Goal: Transaction & Acquisition: Purchase product/service

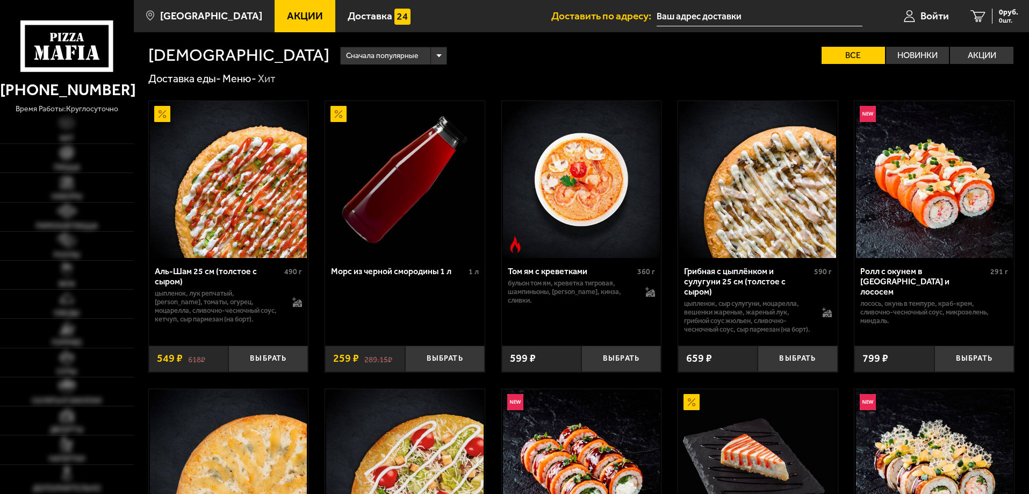
scroll to position [432, 0]
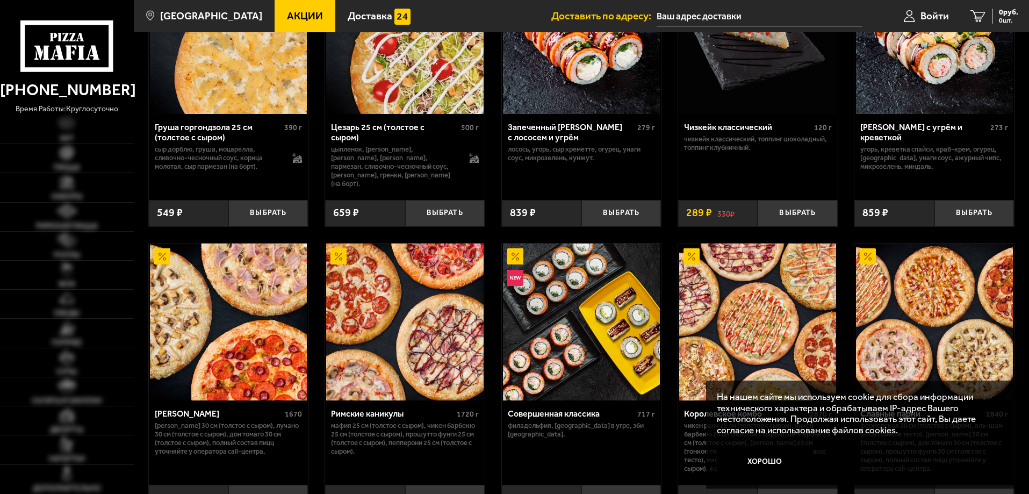
click at [1028, 171] on html "(812) 333 22 22 время работы: круглосуточно Хит Пицца Наборы Римская пицца Ролл…" at bounding box center [514, 92] width 1029 height 1048
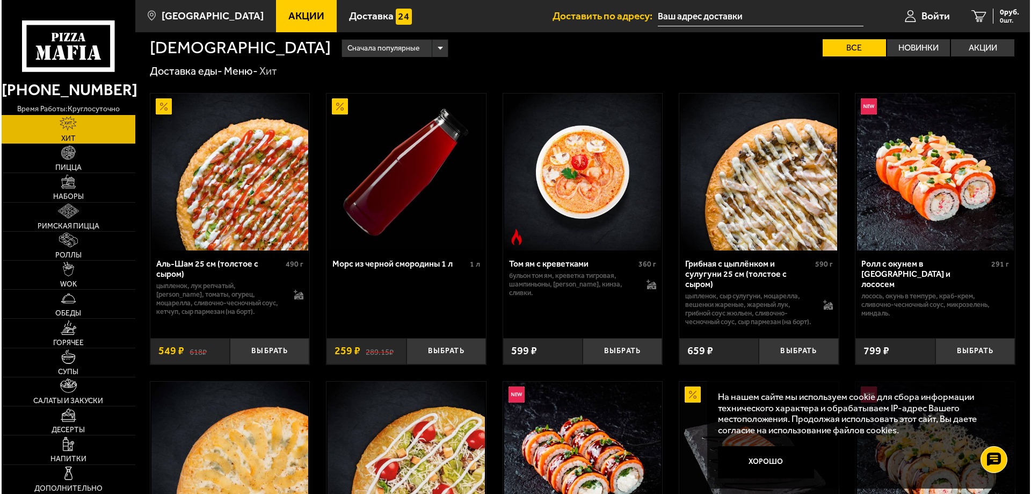
scroll to position [0, 0]
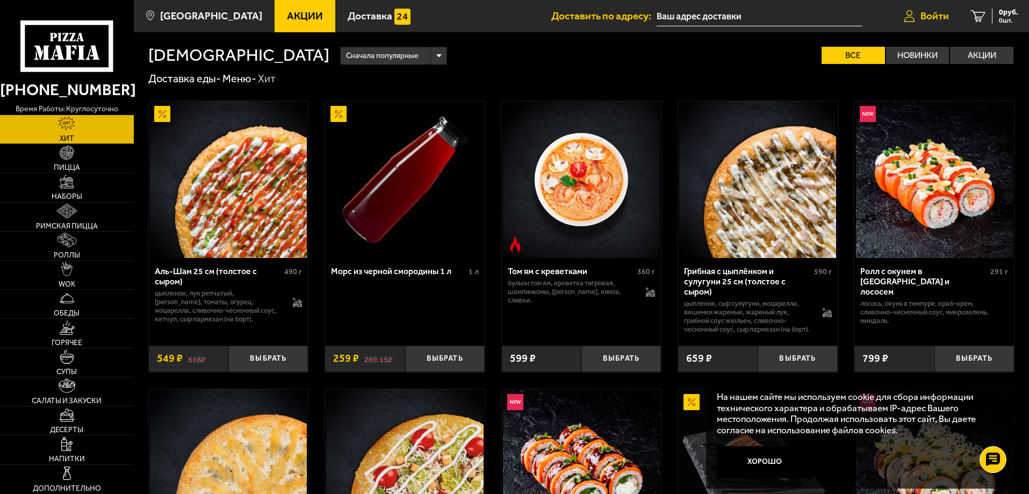
click at [934, 15] on span "Войти" at bounding box center [934, 16] width 28 height 10
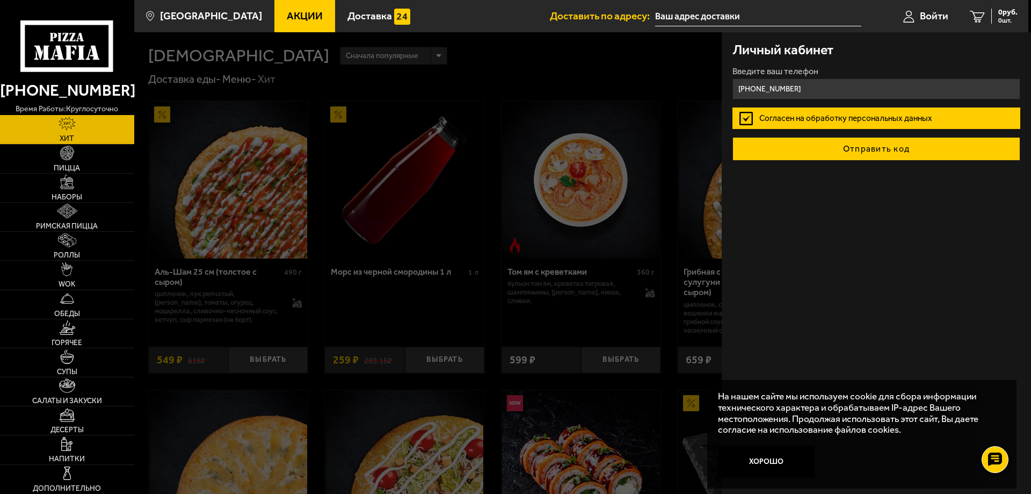
type input "[PHONE_NUMBER]"
click at [887, 153] on button "Отправить код" at bounding box center [877, 149] width 288 height 24
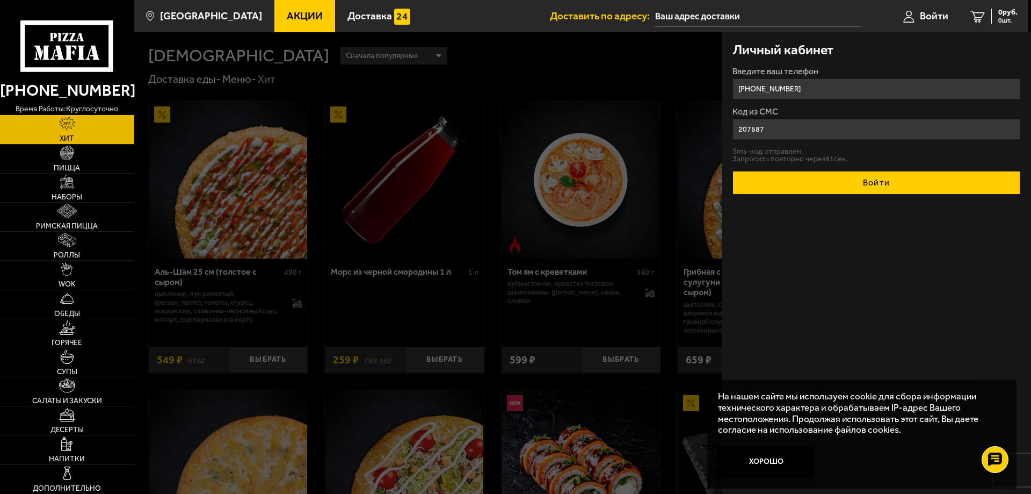
type input "207687"
click at [984, 180] on button "Войти" at bounding box center [877, 183] width 288 height 24
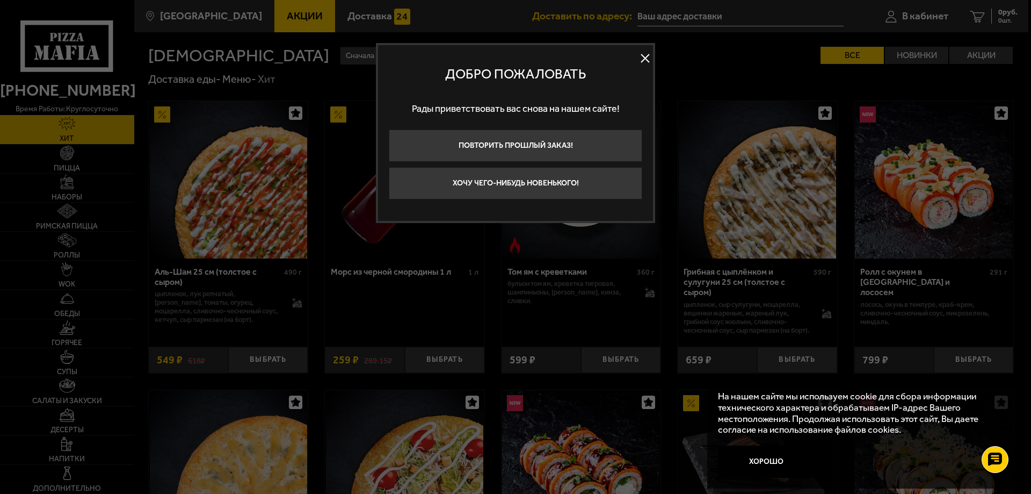
click at [649, 59] on button at bounding box center [645, 58] width 16 height 16
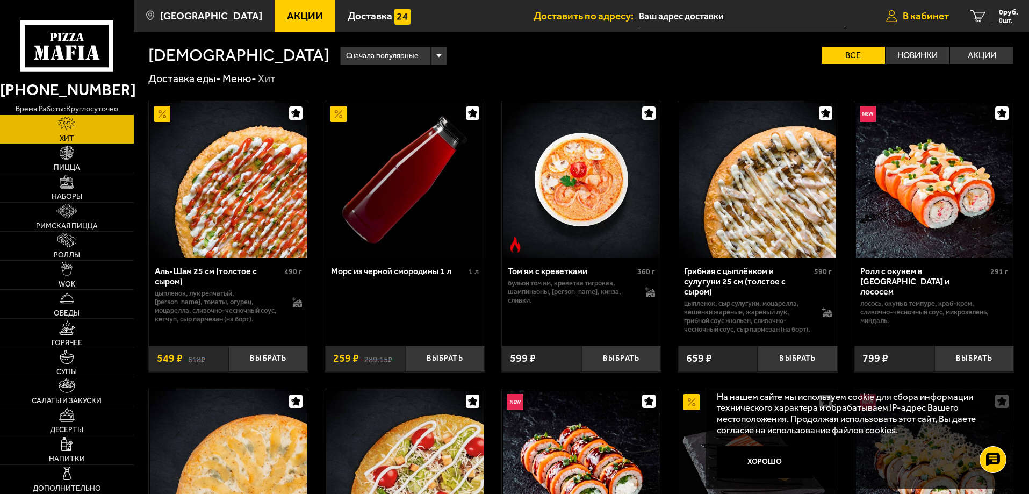
click at [926, 18] on span "В кабинет" at bounding box center [925, 16] width 46 height 10
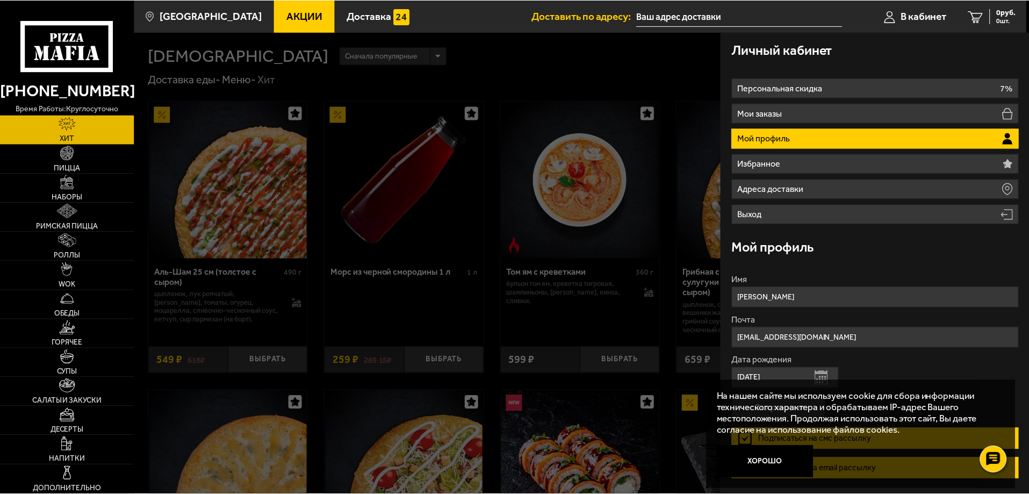
scroll to position [36, 0]
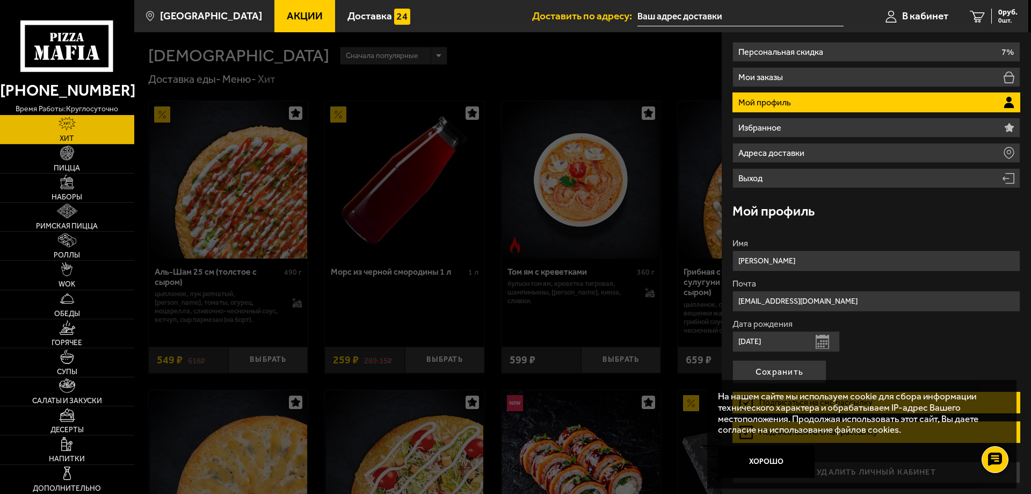
click at [664, 64] on div at bounding box center [649, 279] width 1031 height 494
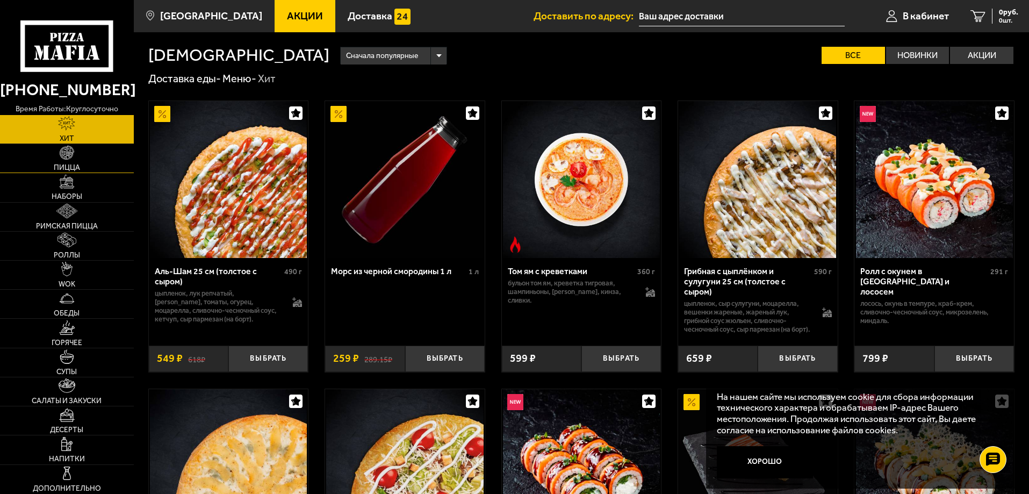
click at [68, 167] on span "Пицца" at bounding box center [67, 168] width 26 height 8
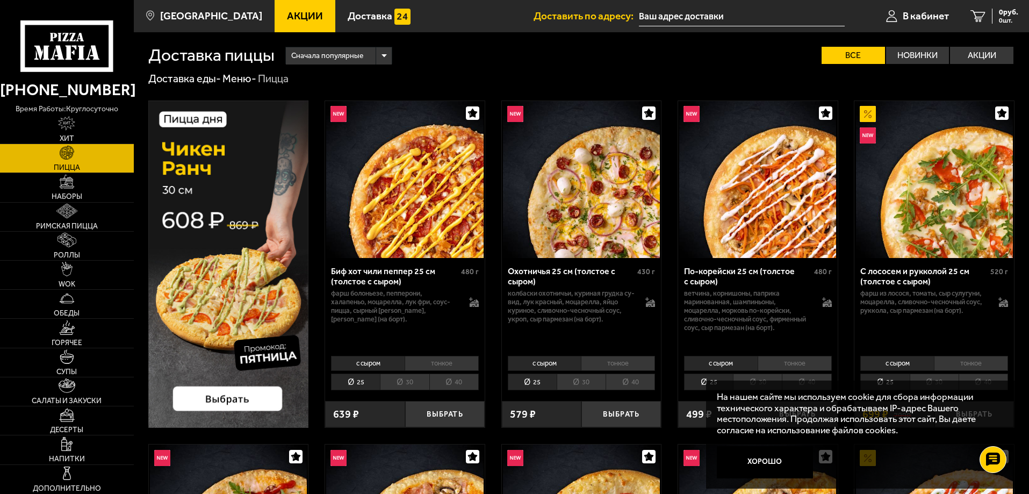
click at [455, 381] on li "40" at bounding box center [453, 381] width 49 height 17
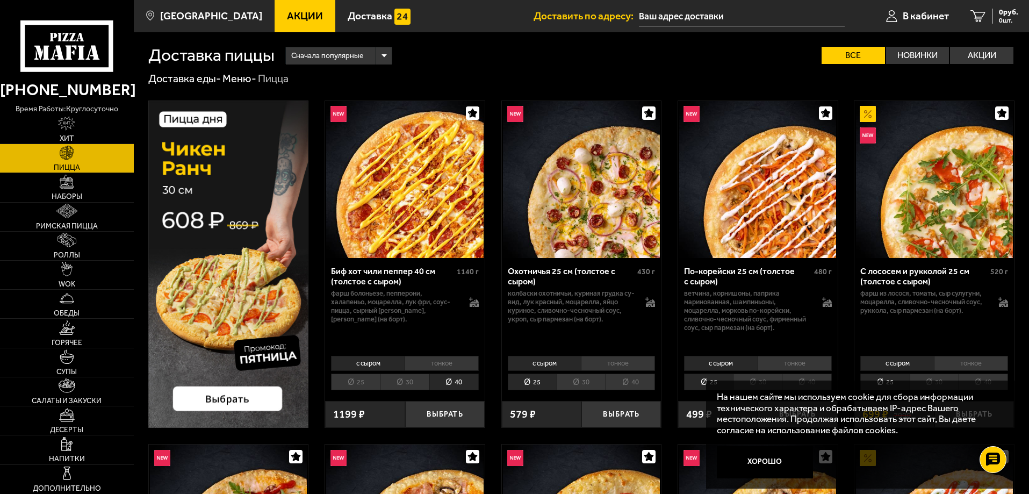
click at [398, 383] on li "30" at bounding box center [404, 381] width 49 height 17
click at [449, 381] on li "40" at bounding box center [453, 381] width 49 height 17
click at [406, 380] on li "30" at bounding box center [404, 381] width 49 height 17
click at [453, 381] on li "40" at bounding box center [453, 381] width 49 height 17
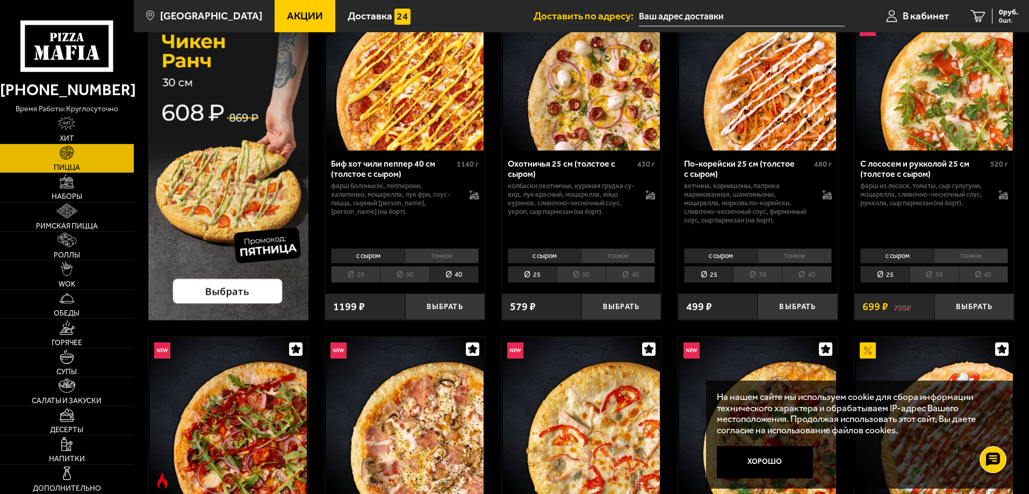
click at [547, 256] on li "с сыром" at bounding box center [545, 255] width 74 height 15
click at [616, 254] on li "тонкое" at bounding box center [618, 255] width 74 height 15
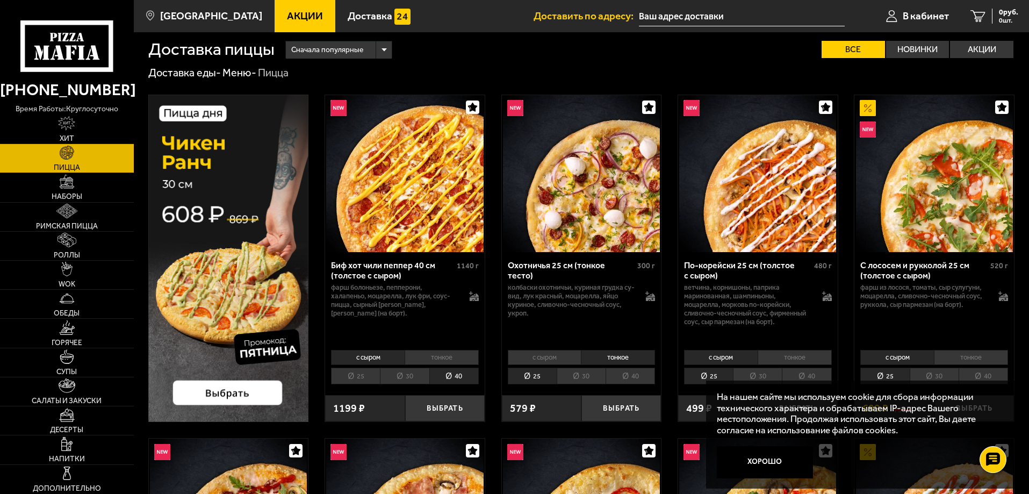
scroll to position [0, 0]
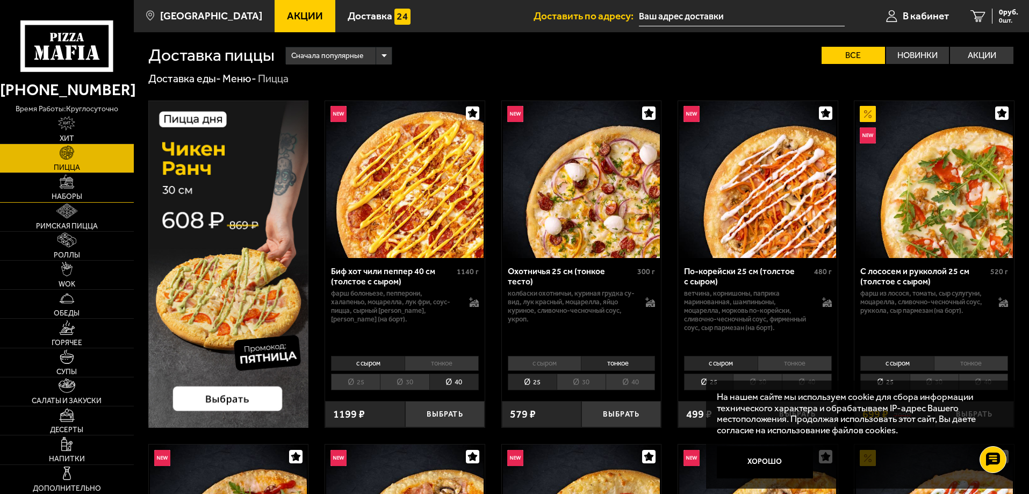
click at [76, 192] on link "Наборы" at bounding box center [67, 187] width 134 height 28
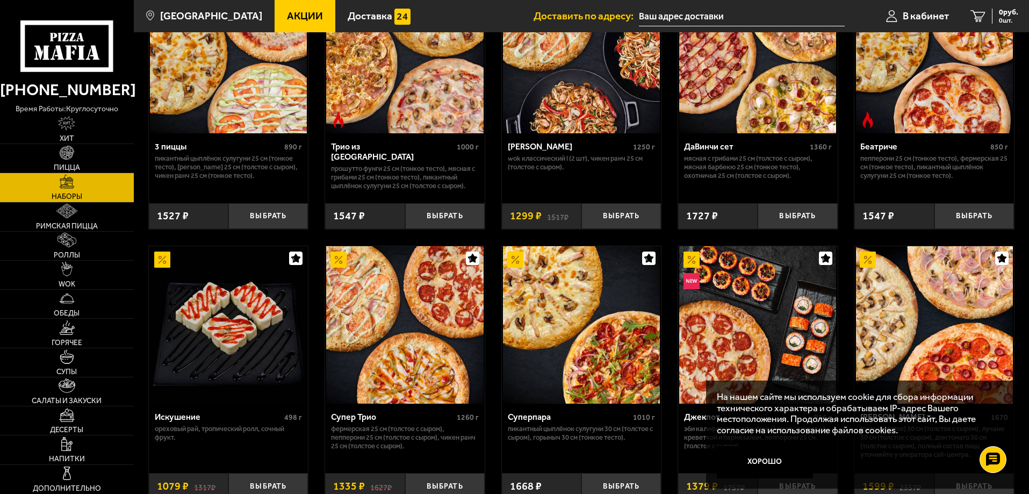
scroll to position [430, 0]
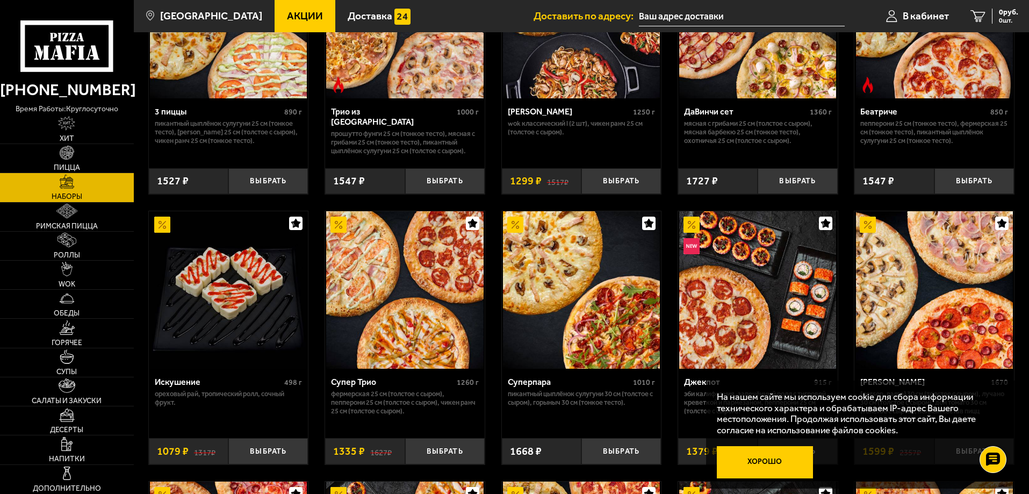
click at [758, 463] on button "Хорошо" at bounding box center [765, 462] width 97 height 32
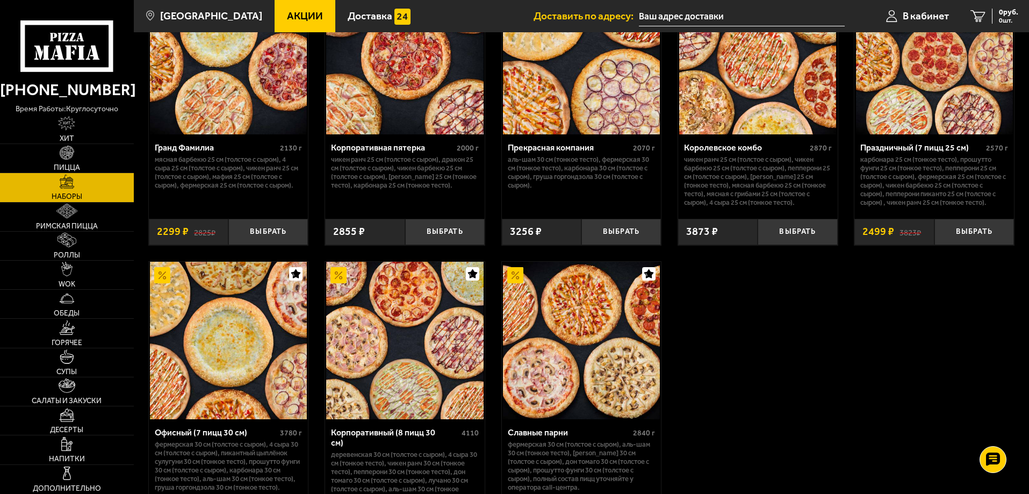
scroll to position [1612, 0]
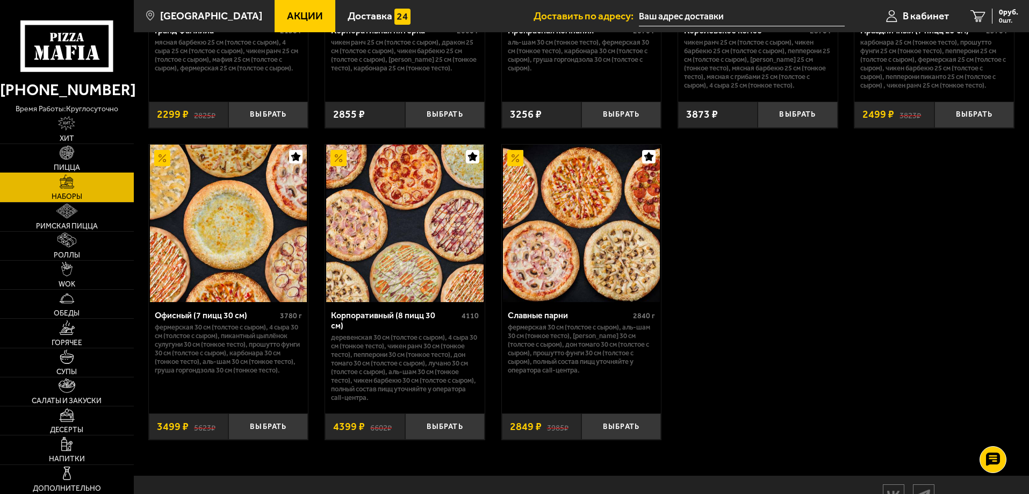
click at [65, 158] on img at bounding box center [67, 153] width 15 height 15
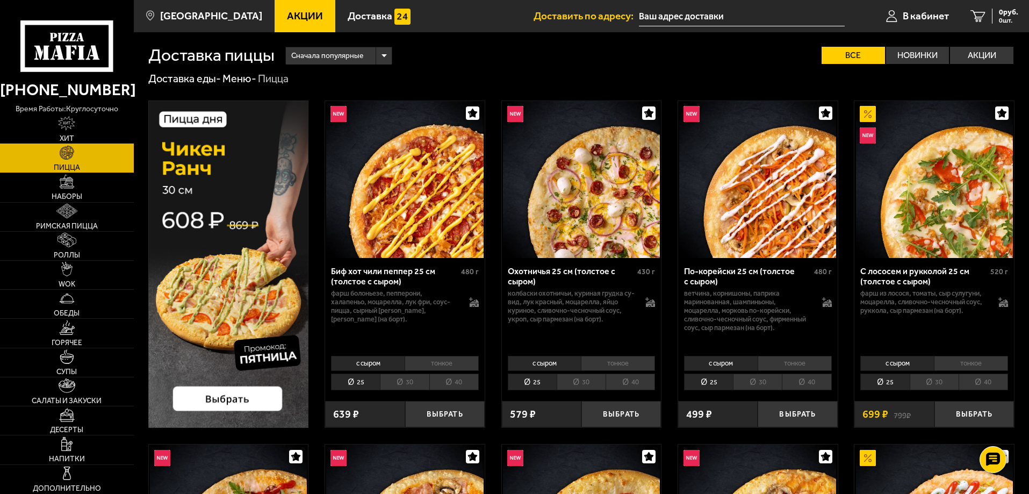
click at [72, 127] on img at bounding box center [66, 123] width 17 height 15
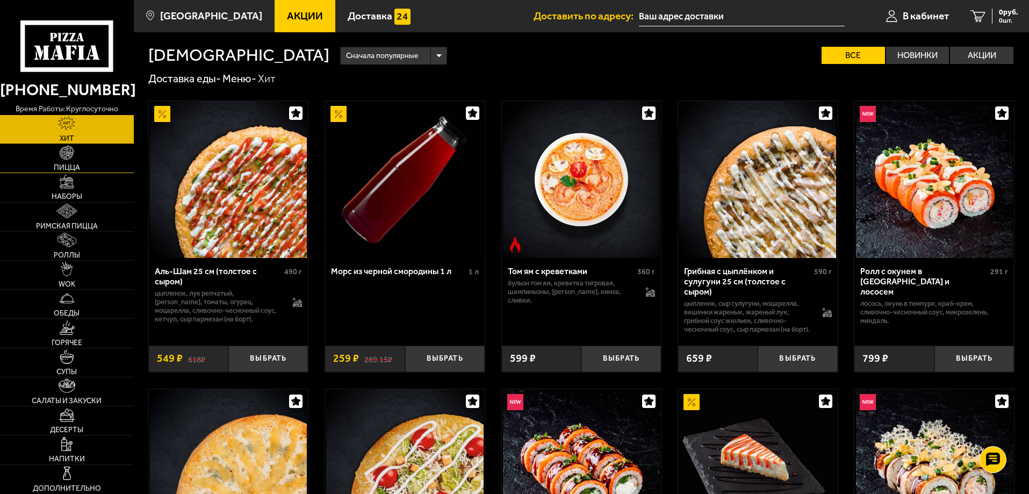
click at [71, 165] on span "Пицца" at bounding box center [67, 168] width 26 height 8
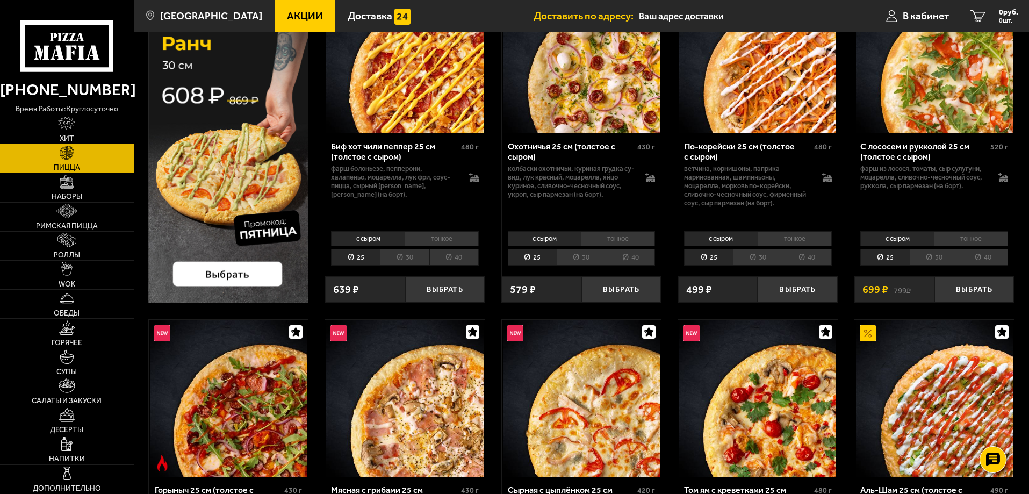
scroll to position [161, 0]
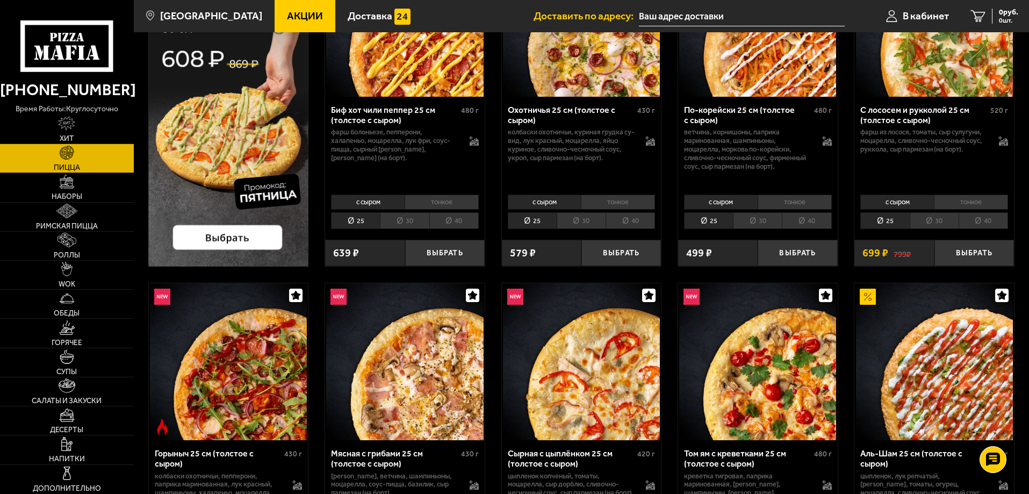
click at [757, 221] on li "30" at bounding box center [757, 220] width 49 height 17
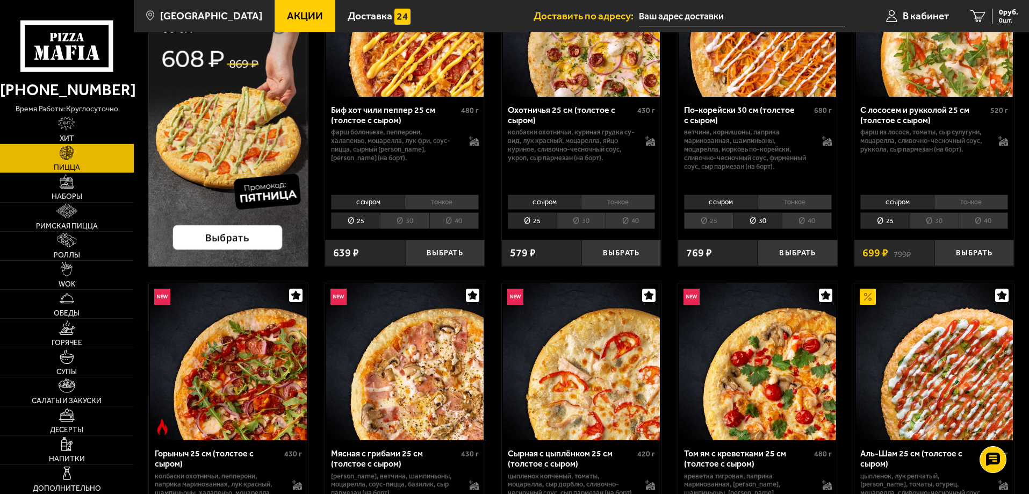
click at [614, 201] on li "тонкое" at bounding box center [618, 201] width 74 height 15
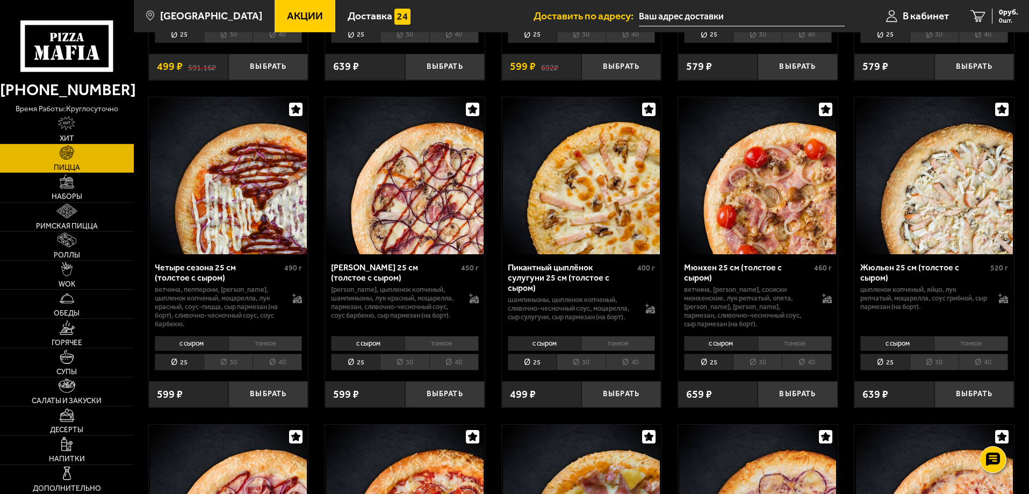
scroll to position [1665, 0]
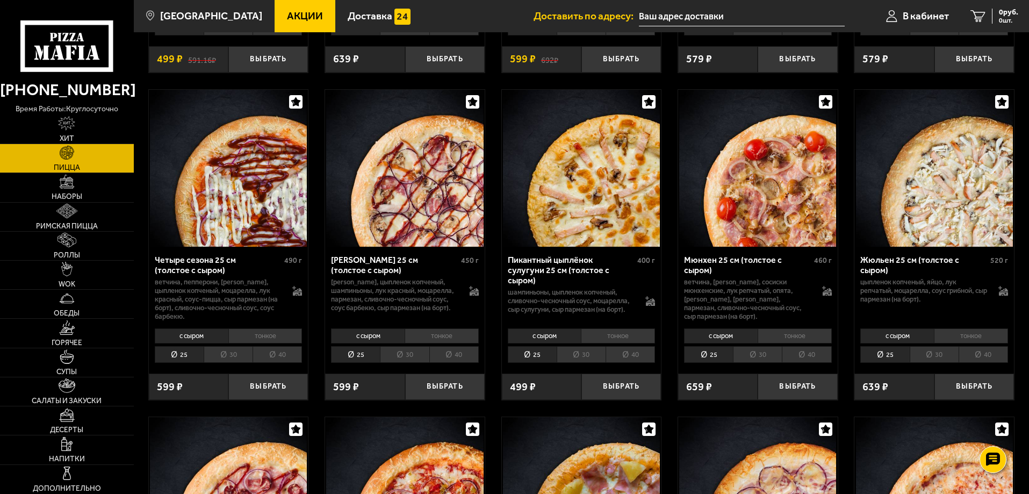
click at [760, 356] on li "30" at bounding box center [757, 354] width 49 height 17
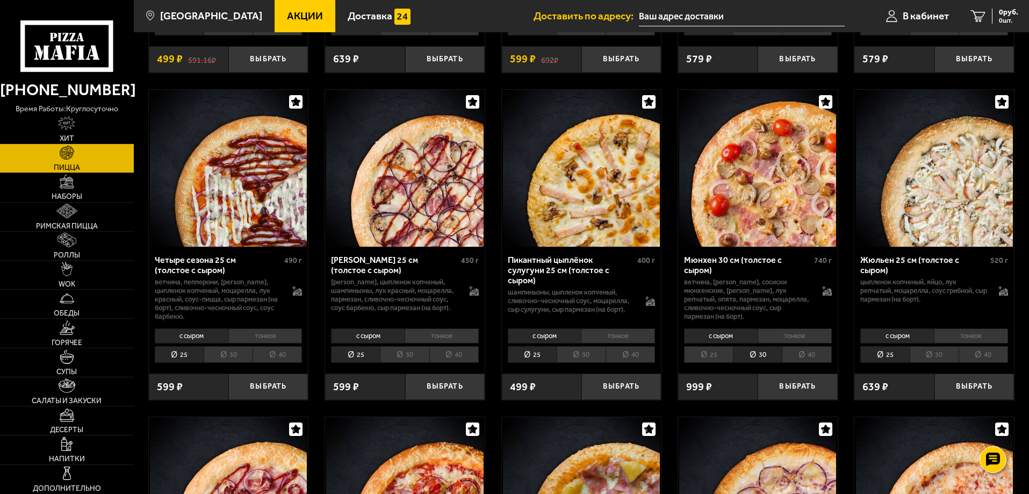
click at [792, 339] on li "тонкое" at bounding box center [794, 335] width 74 height 15
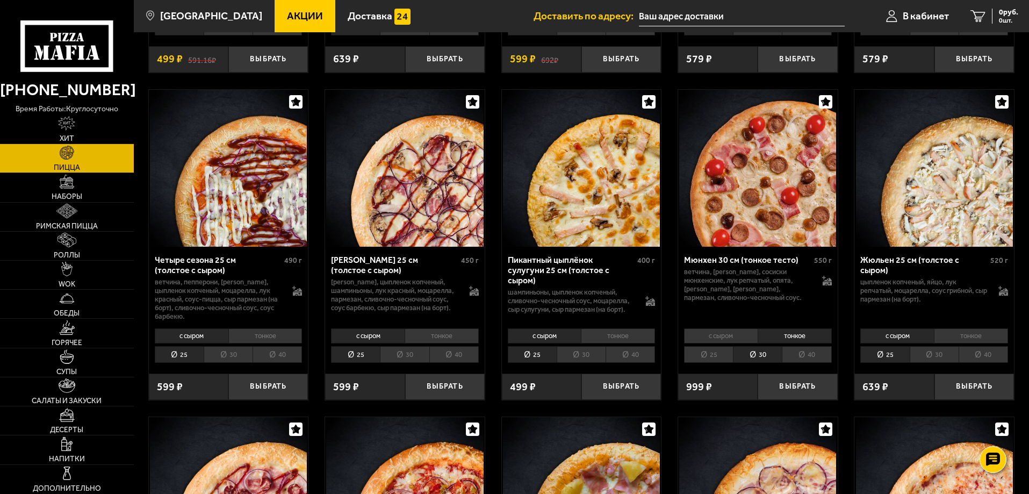
click at [810, 359] on li "40" at bounding box center [806, 354] width 49 height 17
click at [757, 357] on li "30" at bounding box center [757, 354] width 49 height 17
click at [808, 359] on li "40" at bounding box center [806, 354] width 49 height 17
click at [768, 358] on li "30" at bounding box center [757, 354] width 49 height 17
click at [801, 392] on button "Выбрать" at bounding box center [797, 386] width 80 height 26
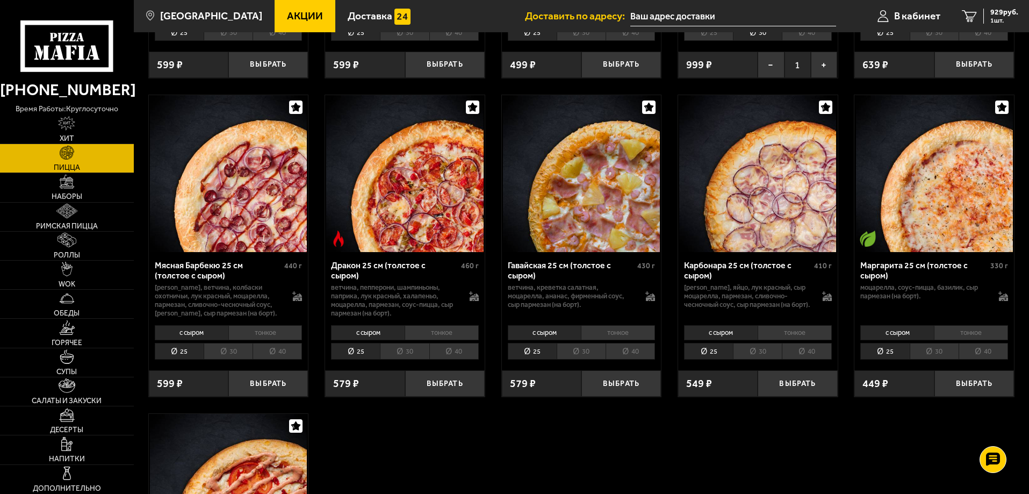
scroll to position [1988, 0]
click at [407, 358] on li "30" at bounding box center [404, 350] width 49 height 17
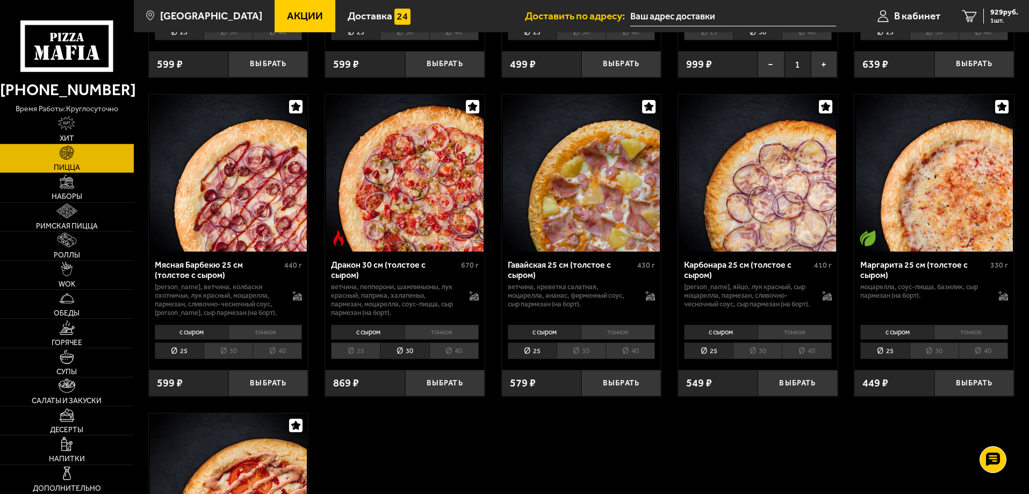
click at [457, 338] on li "тонкое" at bounding box center [442, 331] width 74 height 15
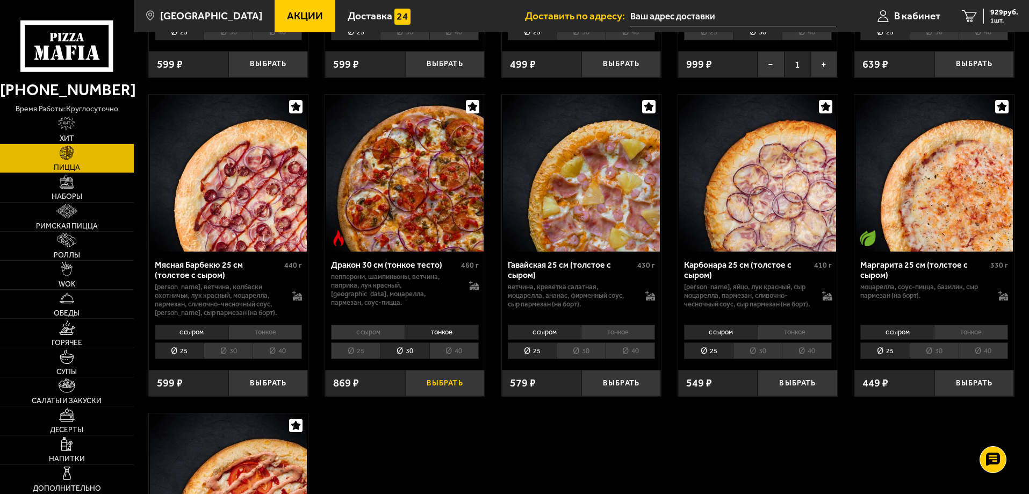
click at [445, 388] on button "Выбрать" at bounding box center [445, 383] width 80 height 26
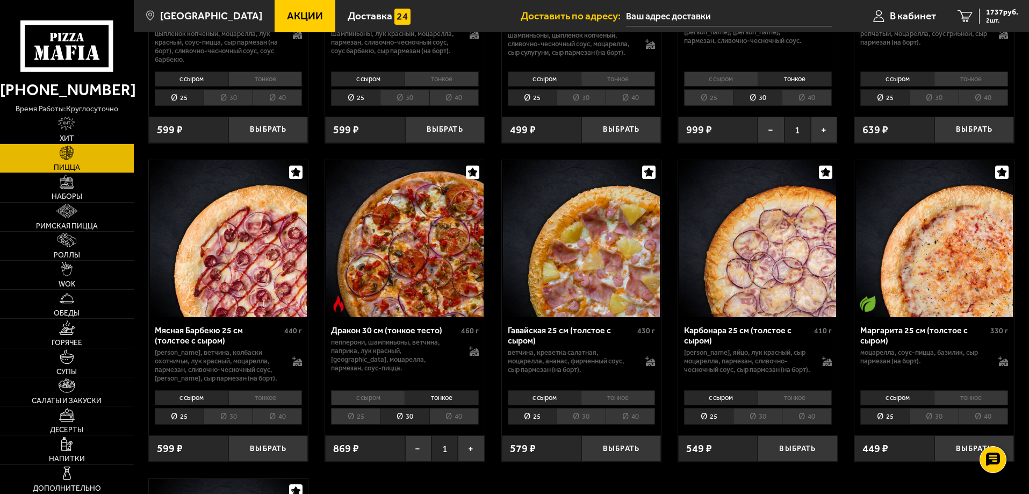
scroll to position [1773, 0]
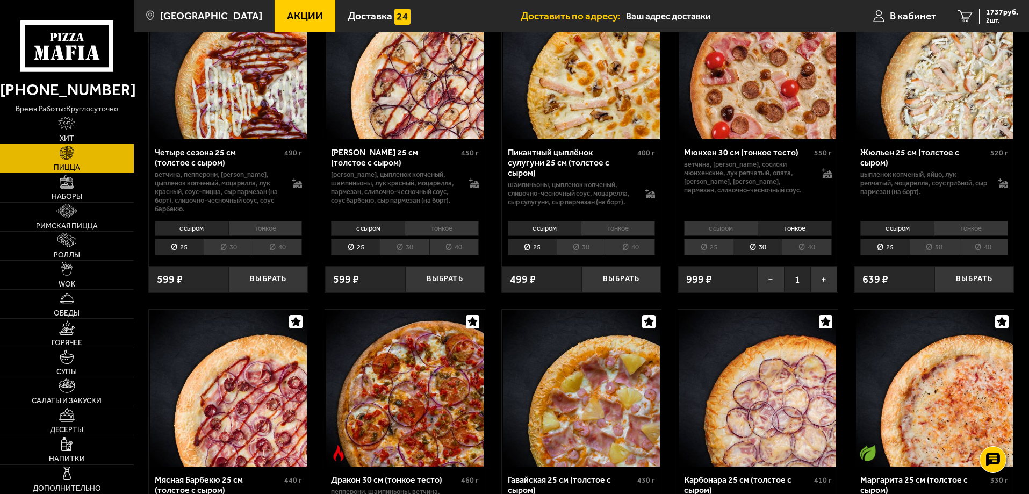
click at [940, 251] on li "30" at bounding box center [933, 247] width 49 height 17
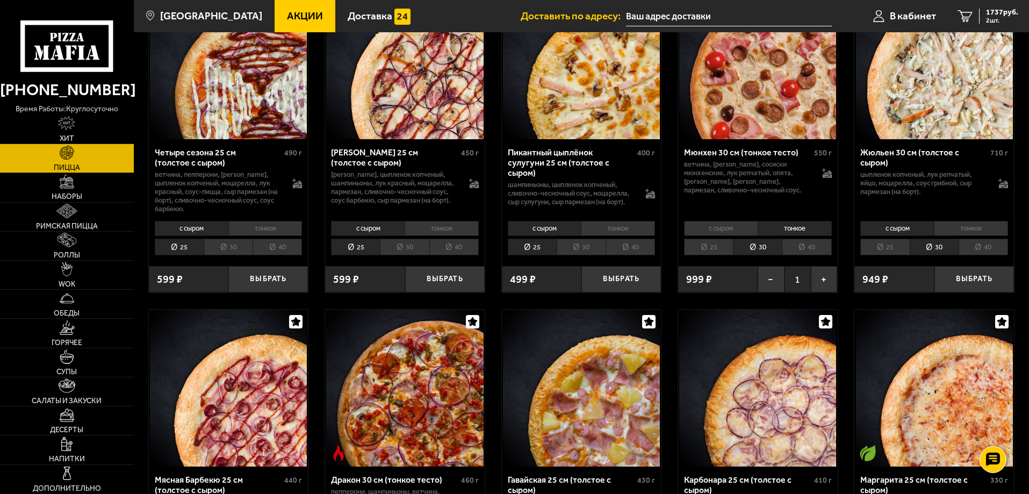
click at [971, 230] on li "тонкое" at bounding box center [971, 228] width 74 height 15
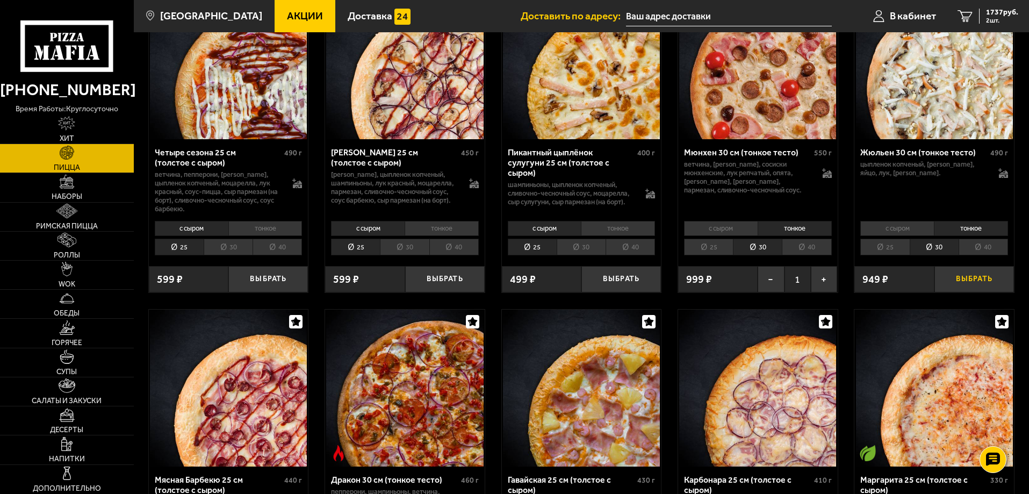
click at [969, 282] on button "Выбрать" at bounding box center [974, 279] width 80 height 26
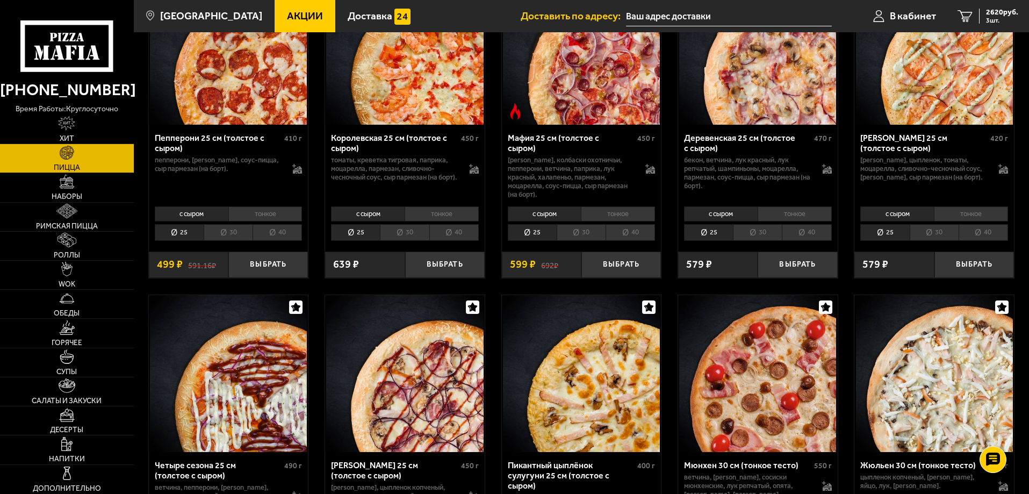
scroll to position [1450, 0]
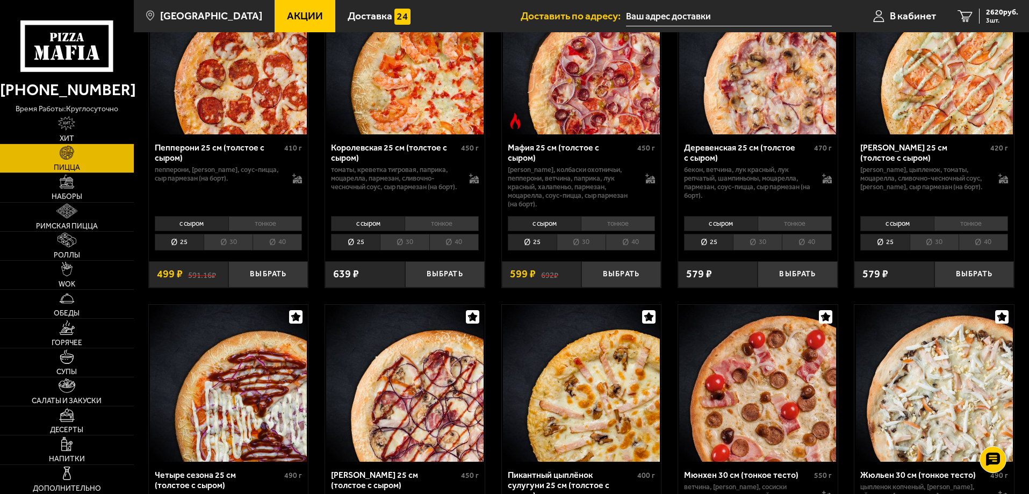
click at [609, 223] on li "тонкое" at bounding box center [618, 223] width 74 height 15
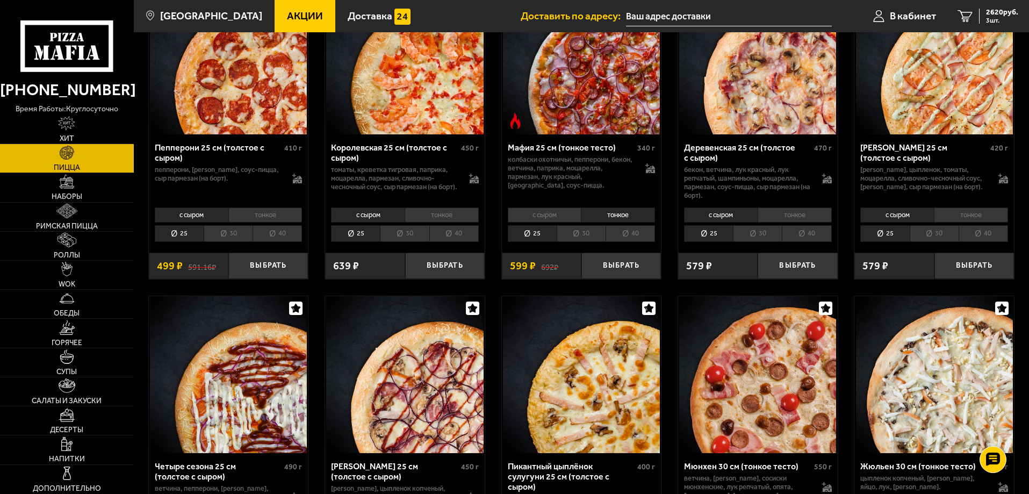
click at [589, 242] on li "30" at bounding box center [581, 233] width 49 height 17
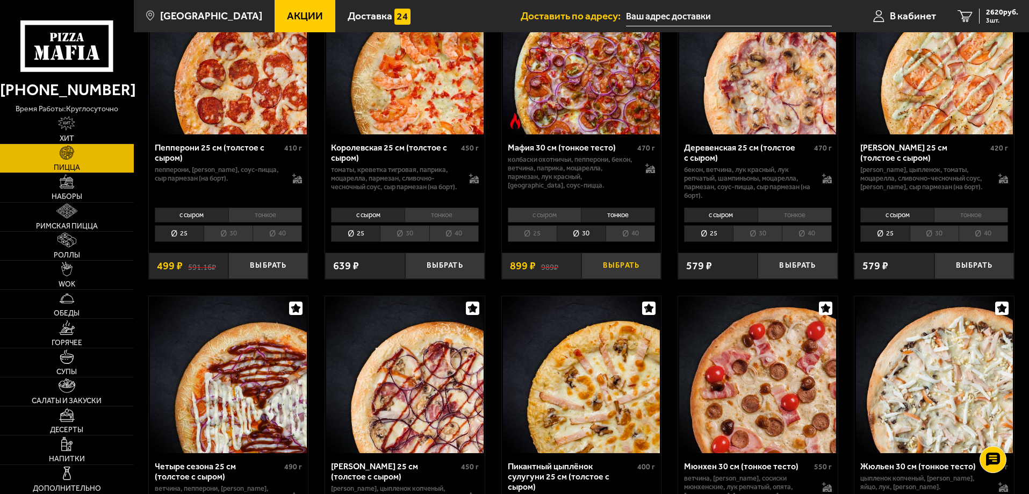
click at [622, 279] on button "Выбрать" at bounding box center [621, 265] width 80 height 26
click at [797, 222] on li "тонкое" at bounding box center [794, 214] width 74 height 15
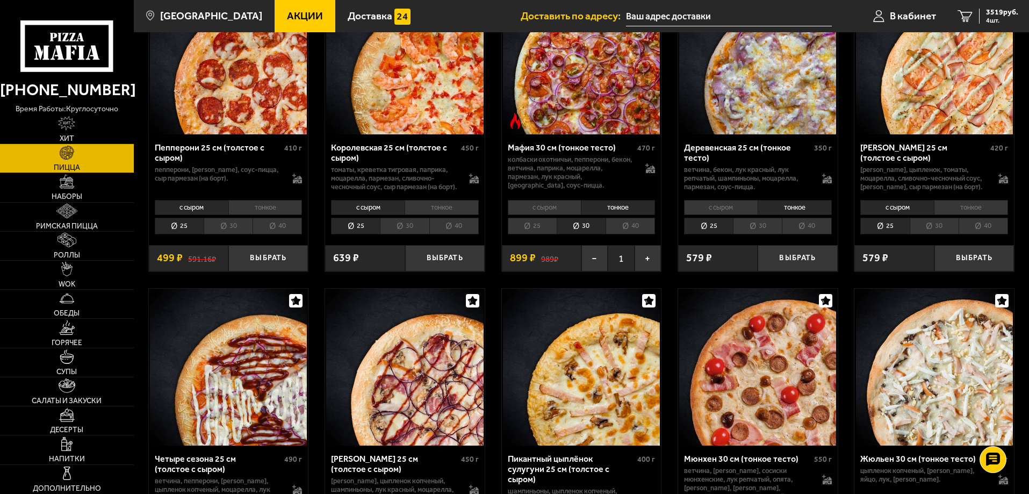
click at [767, 234] on li "30" at bounding box center [757, 226] width 49 height 17
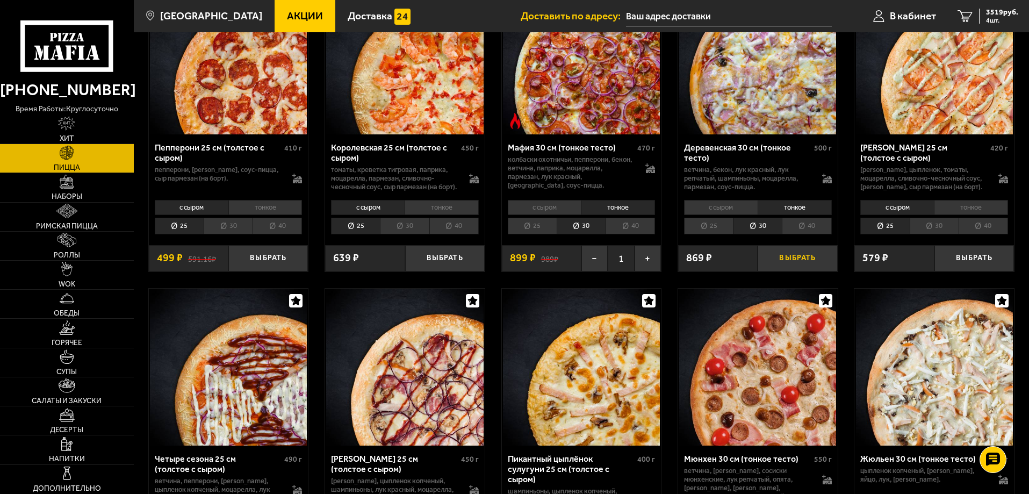
click at [799, 271] on button "Выбрать" at bounding box center [797, 258] width 80 height 26
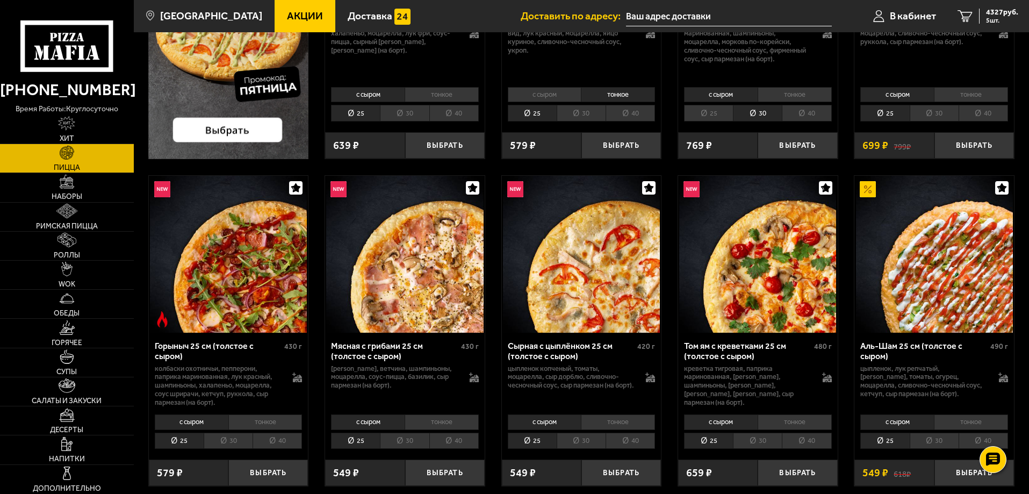
scroll to position [54, 0]
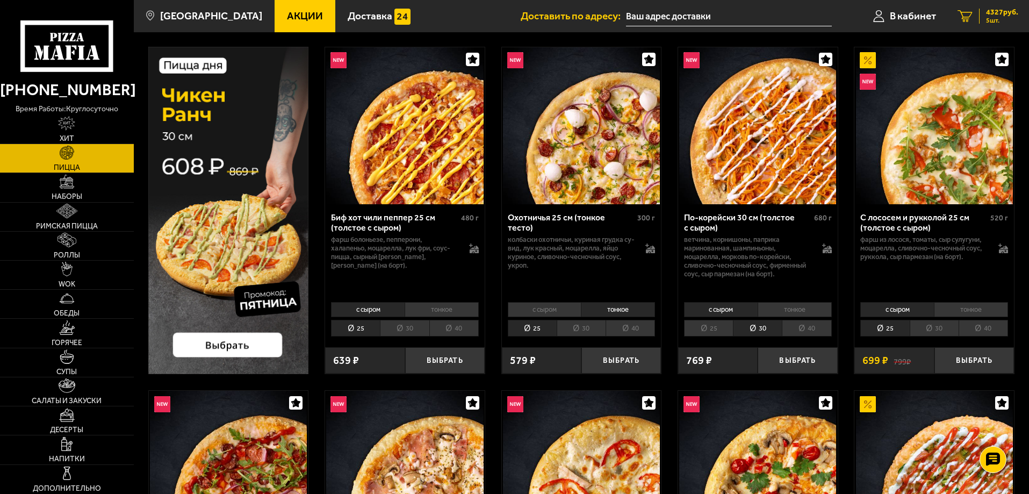
click at [988, 16] on span "4327 руб." at bounding box center [1002, 13] width 32 height 8
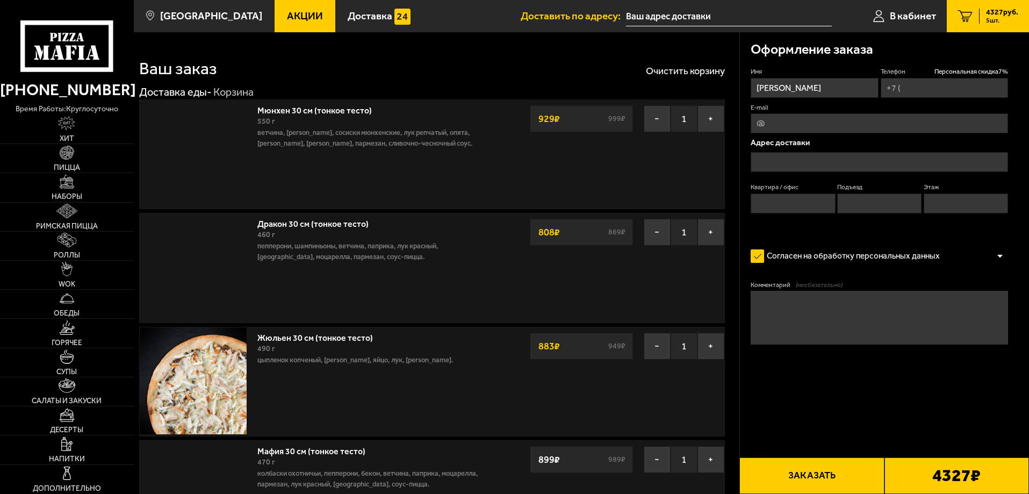
type input "[PHONE_NUMBER]"
type input "[STREET_ADDRESS]"
type input "7"
type input "1"
type input "4"
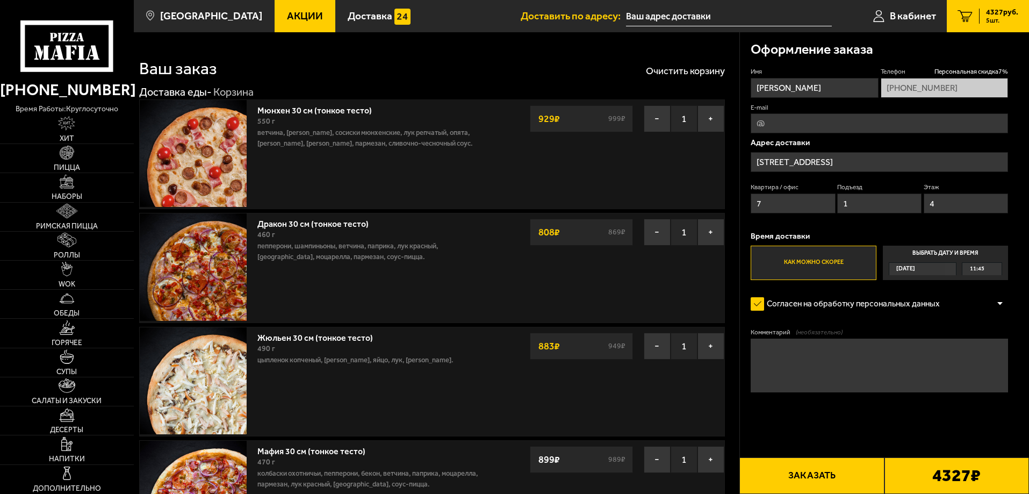
click at [985, 268] on div "11:45" at bounding box center [981, 269] width 39 height 12
click at [0, 0] on input "Выбрать дату и время Сегодня 11:45" at bounding box center [0, 0] width 0 height 0
click at [985, 269] on div "11:45" at bounding box center [981, 269] width 39 height 12
click at [988, 297] on li "12:00" at bounding box center [982, 294] width 38 height 13
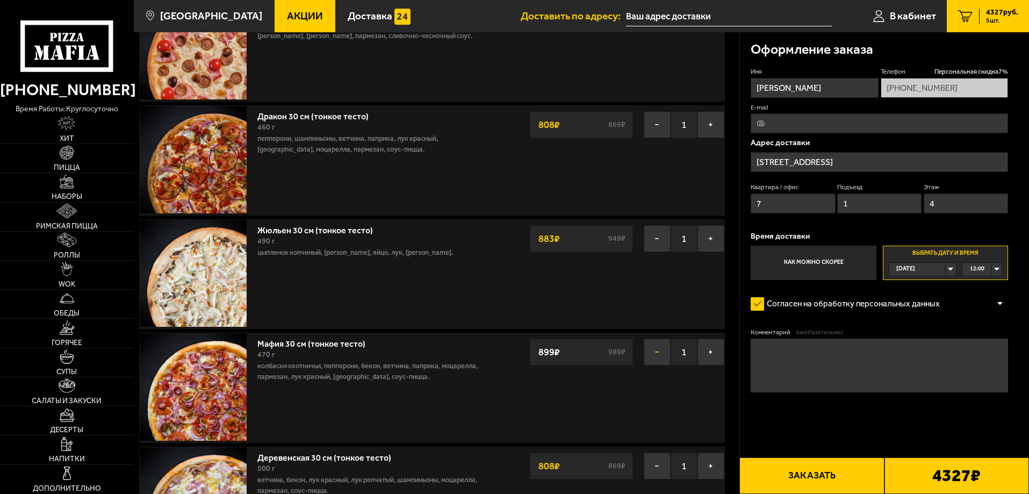
click at [658, 353] on button "−" at bounding box center [657, 351] width 27 height 27
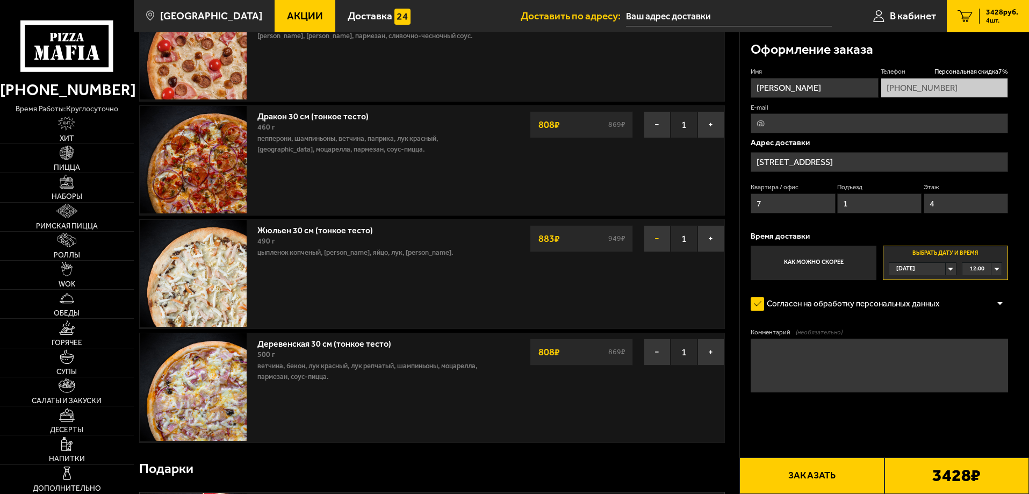
click at [654, 240] on button "−" at bounding box center [657, 238] width 27 height 27
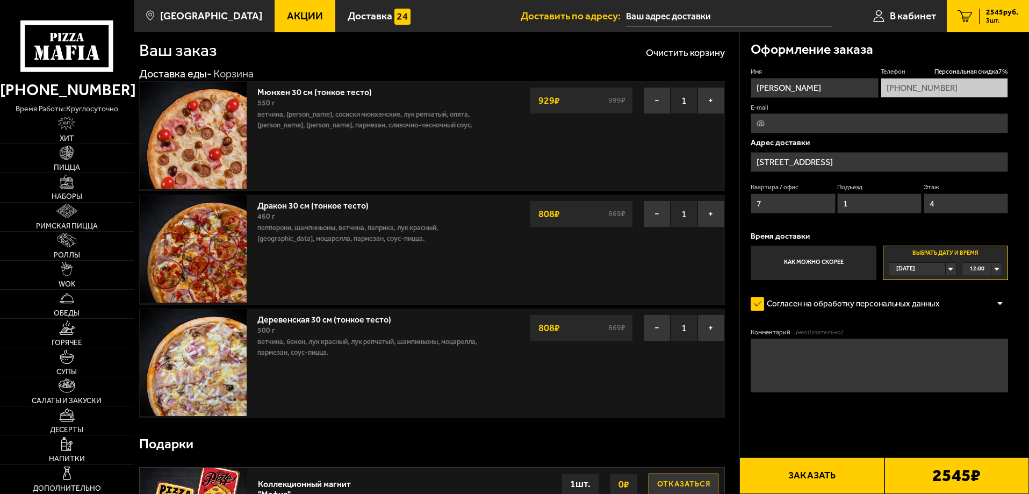
scroll to position [0, 0]
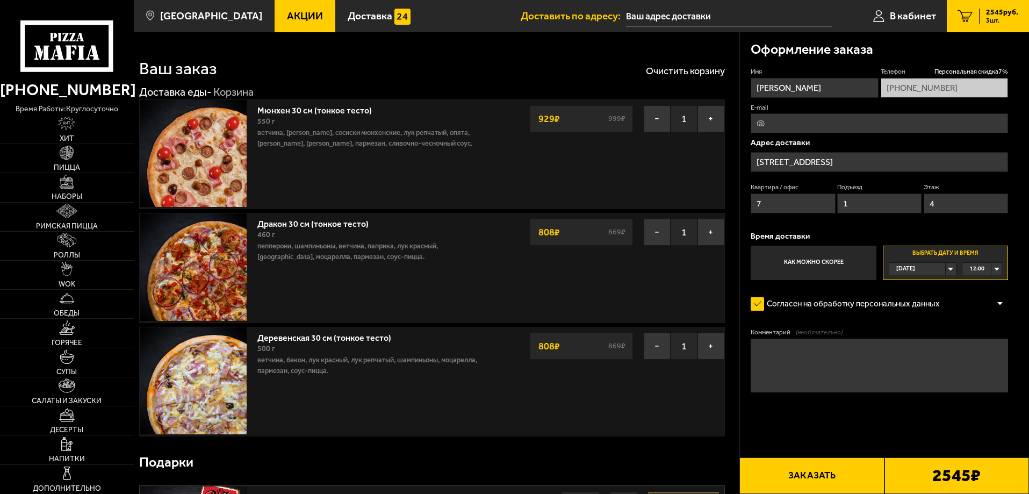
click at [811, 478] on button "Заказать" at bounding box center [811, 475] width 145 height 37
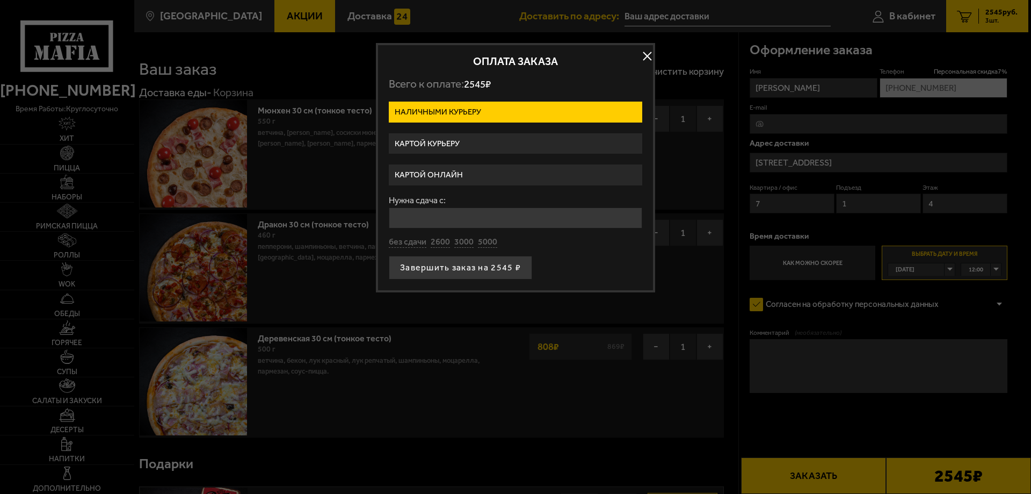
click at [466, 143] on label "Картой курьеру" at bounding box center [516, 143] width 254 height 21
click at [0, 0] on input "Картой курьеру" at bounding box center [0, 0] width 0 height 0
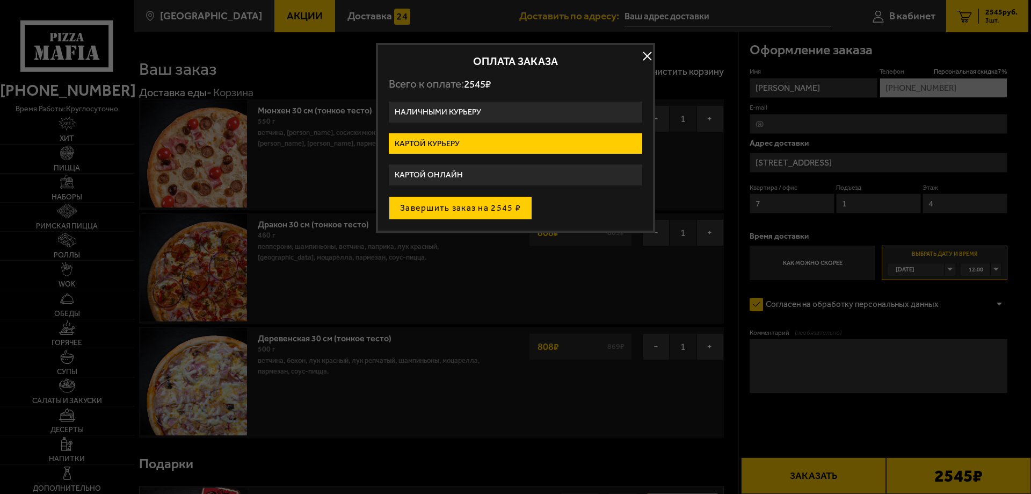
click at [470, 206] on button "Завершить заказ на 2545 ₽" at bounding box center [460, 208] width 143 height 24
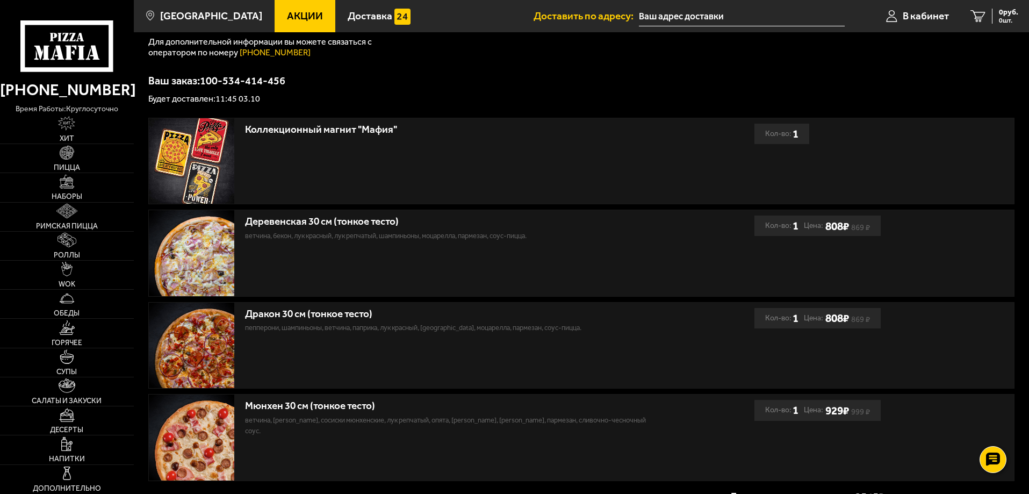
scroll to position [215, 0]
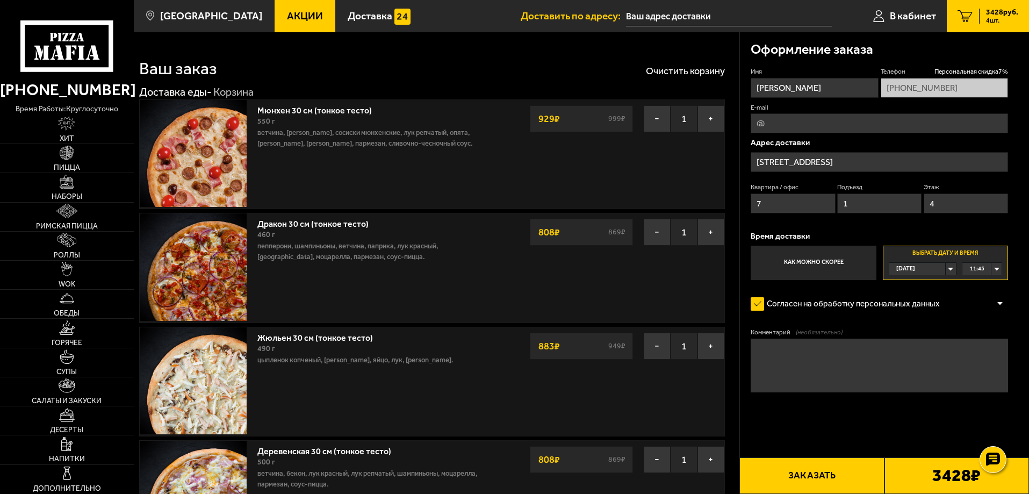
click at [57, 39] on icon at bounding box center [66, 45] width 92 height 51
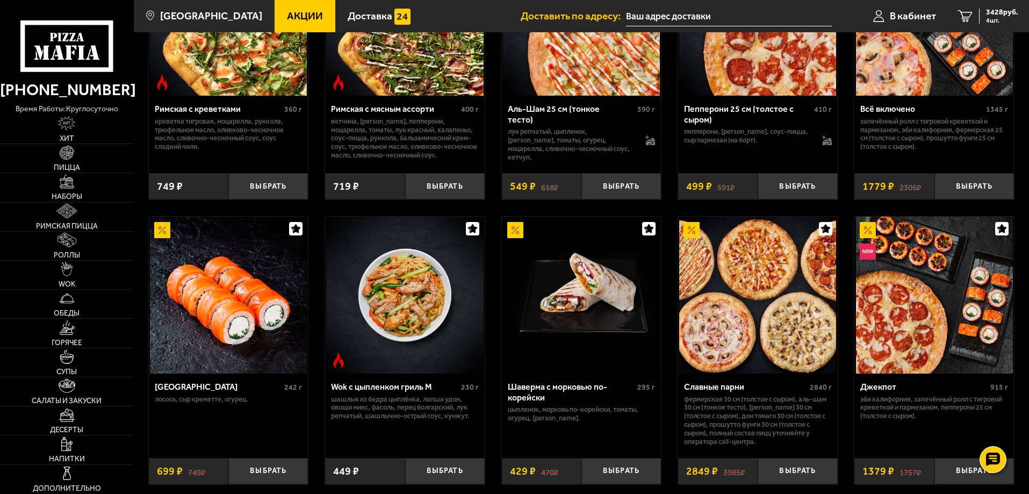
scroll to position [322, 0]
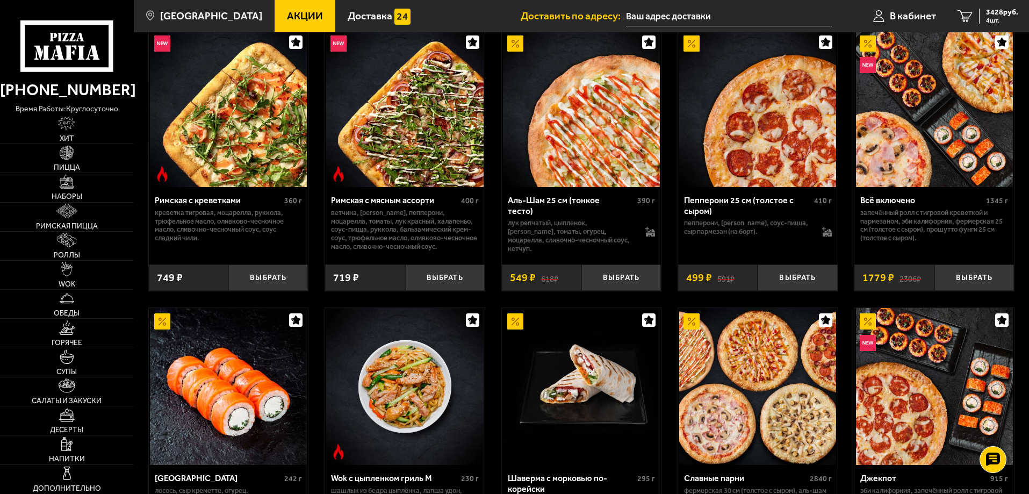
click at [76, 50] on icon at bounding box center [66, 45] width 92 height 51
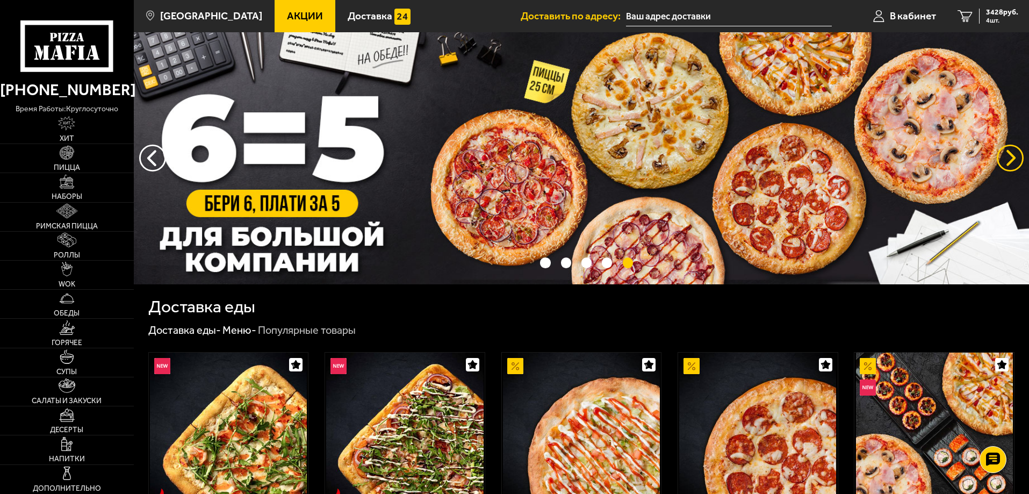
click at [1013, 157] on button "предыдущий" at bounding box center [1009, 158] width 27 height 27
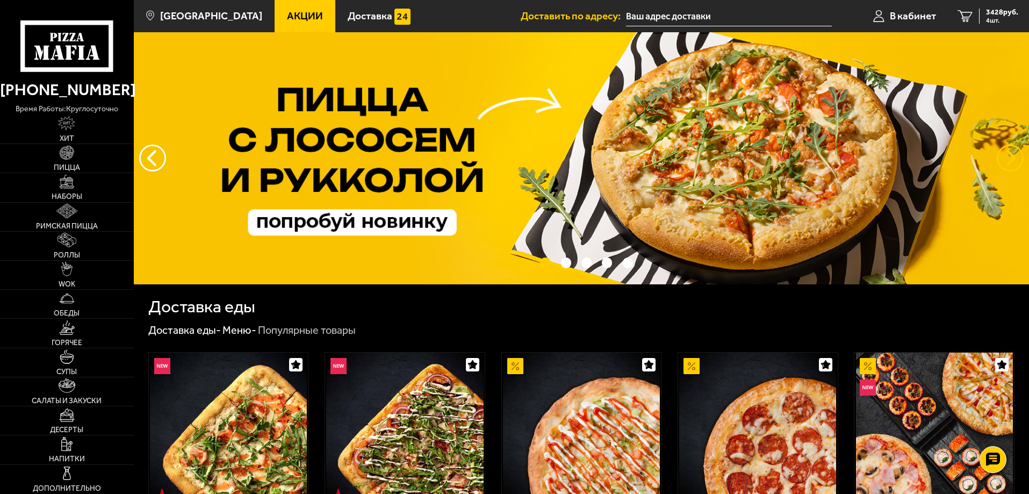
click at [1013, 157] on button "предыдущий" at bounding box center [1009, 158] width 27 height 27
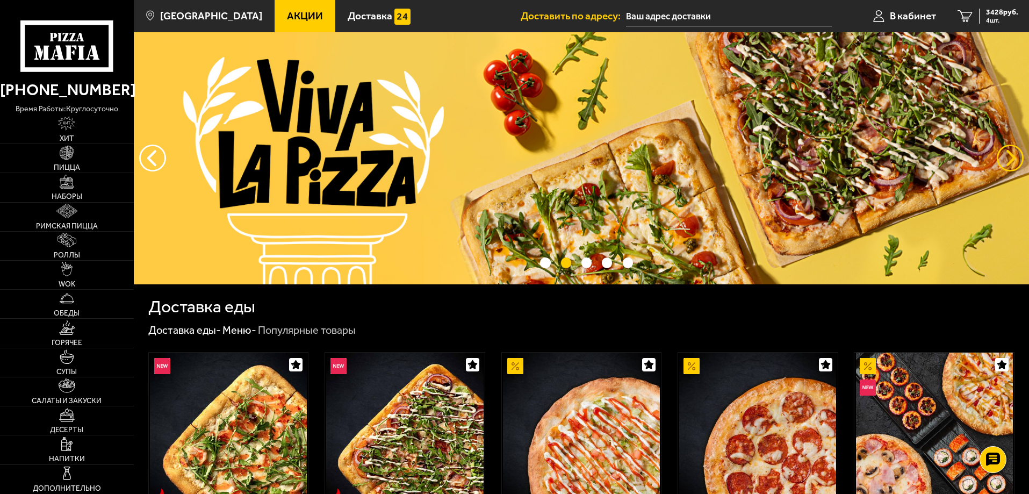
click at [1013, 157] on button "предыдущий" at bounding box center [1009, 158] width 27 height 27
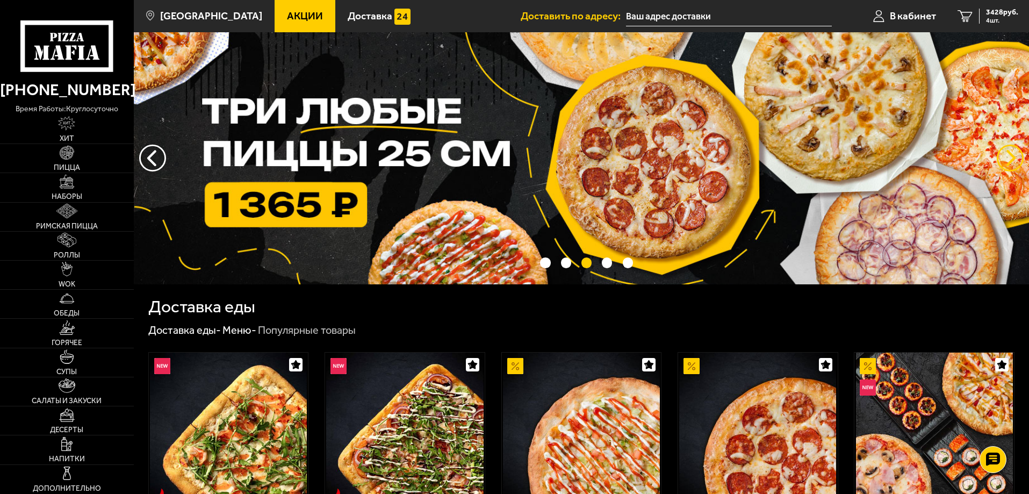
click at [1013, 157] on button "предыдущий" at bounding box center [1009, 158] width 27 height 27
